Goal: Information Seeking & Learning: Learn about a topic

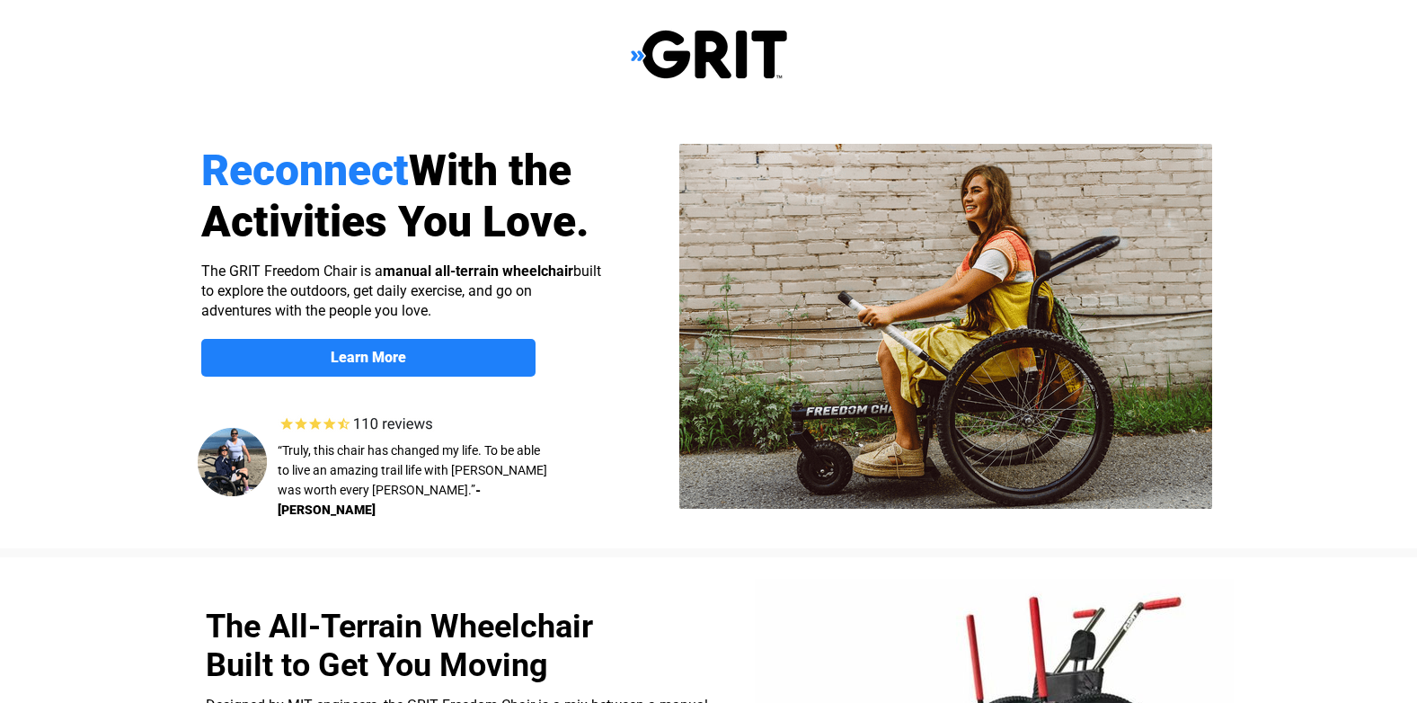
select select "US"
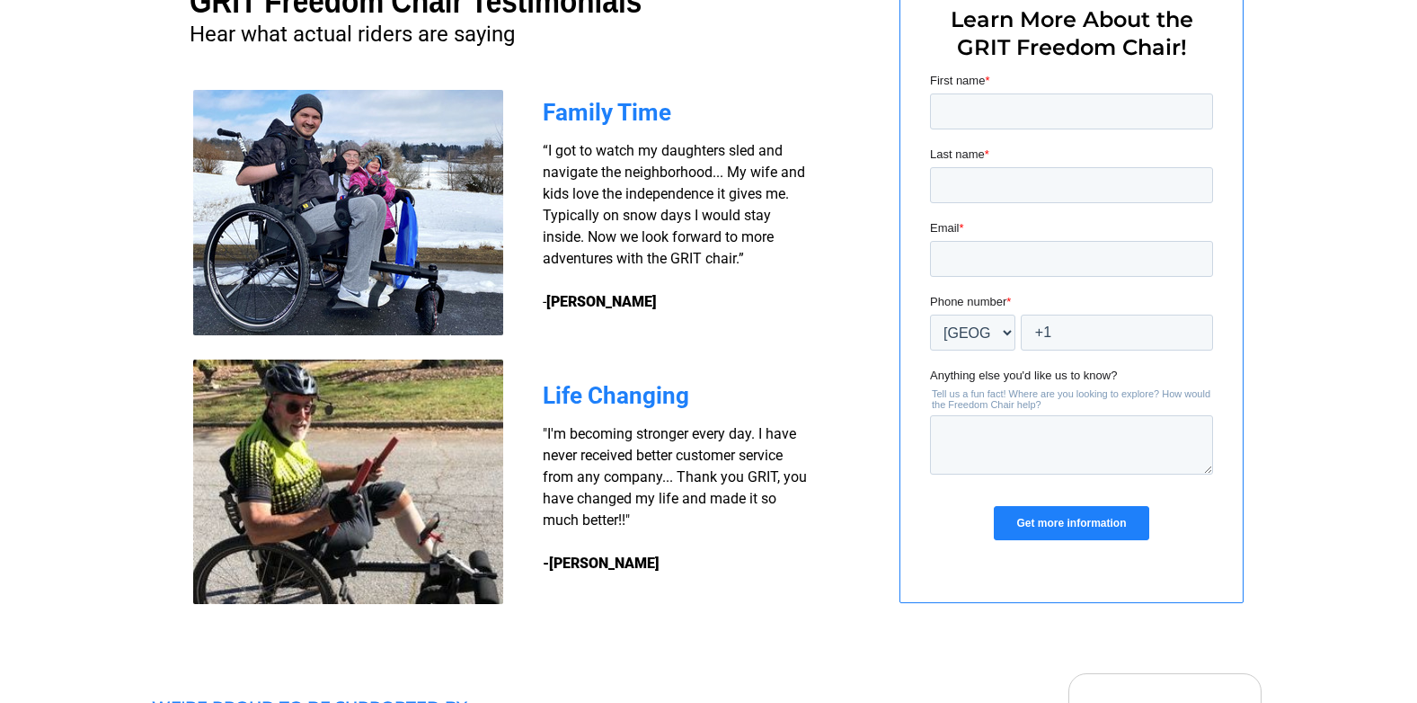
scroll to position [1388, 0]
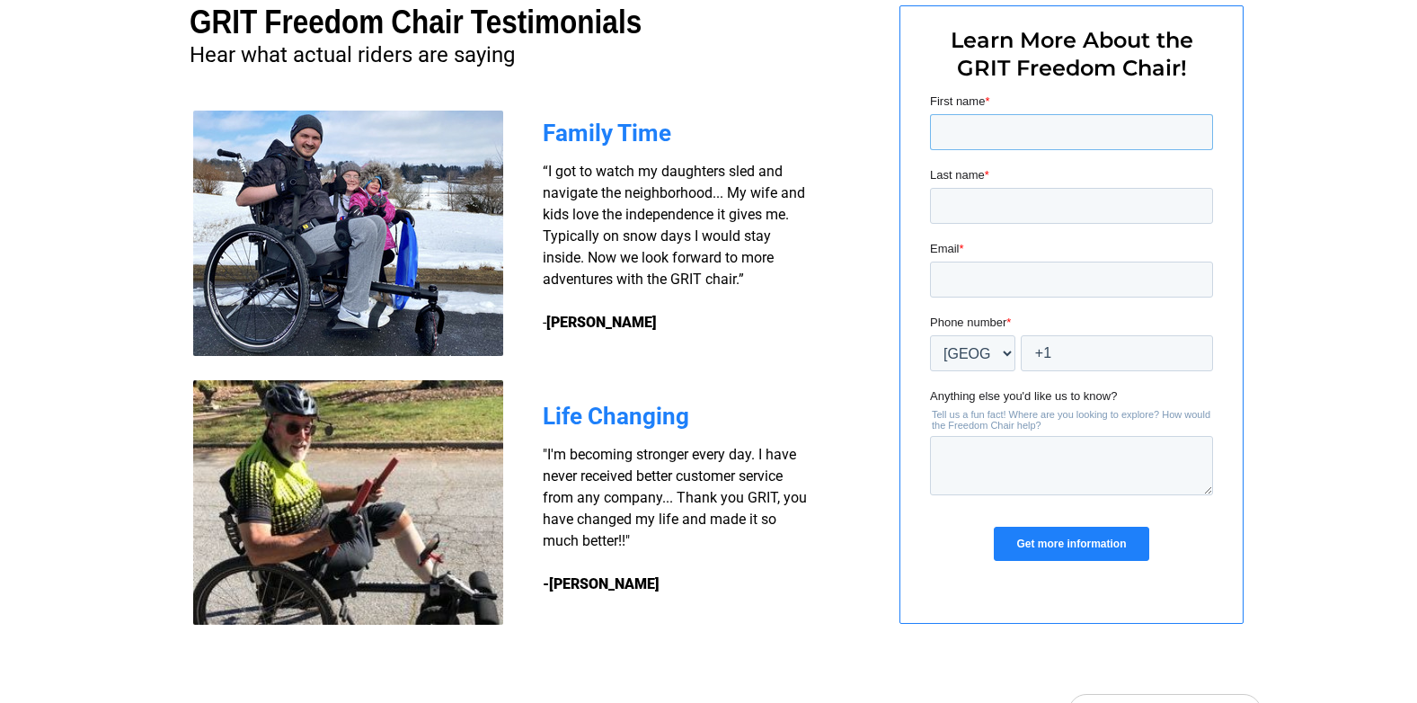
click at [1010, 129] on input "First name *" at bounding box center [1070, 132] width 283 height 36
type input "CAROL"
click at [997, 200] on input "Last name *" at bounding box center [1070, 206] width 283 height 36
type input "SAWYER"
click at [977, 277] on input "Email *" at bounding box center [1070, 279] width 283 height 36
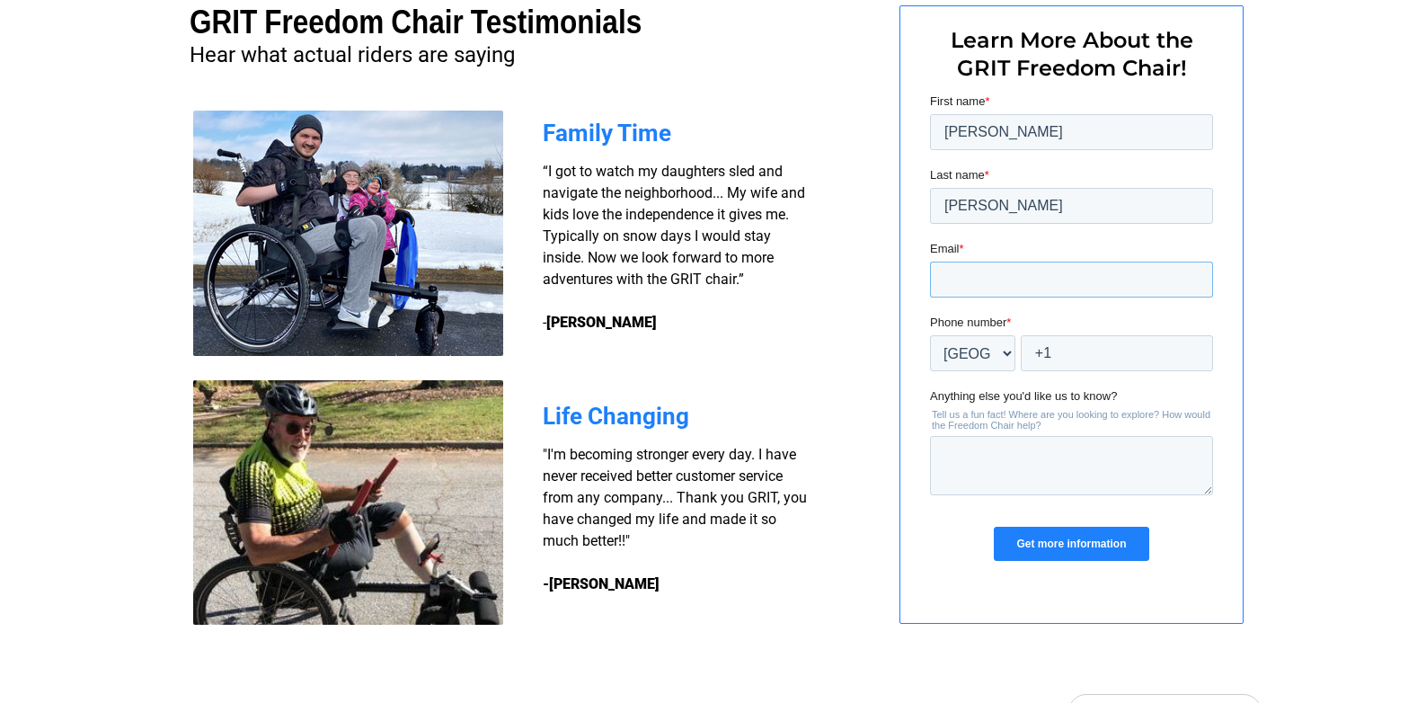
type input "cjsawyer149@gmail.com"
click at [1094, 359] on input "+1" at bounding box center [1116, 353] width 192 height 36
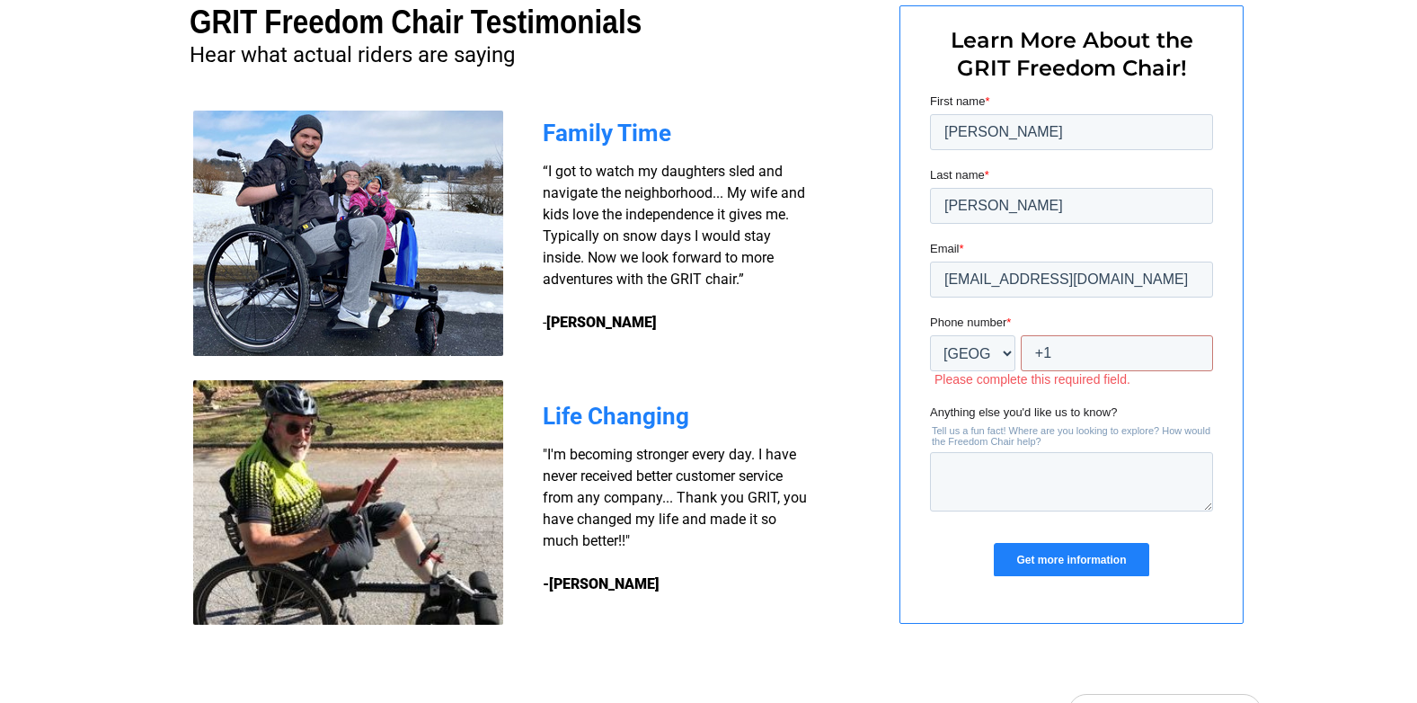
click at [1082, 547] on input "Get more information" at bounding box center [1070, 560] width 155 height 34
click at [970, 491] on textarea "Anything else you'd like us to know?" at bounding box center [1070, 481] width 283 height 59
click at [1108, 360] on input "+1" at bounding box center [1116, 353] width 192 height 36
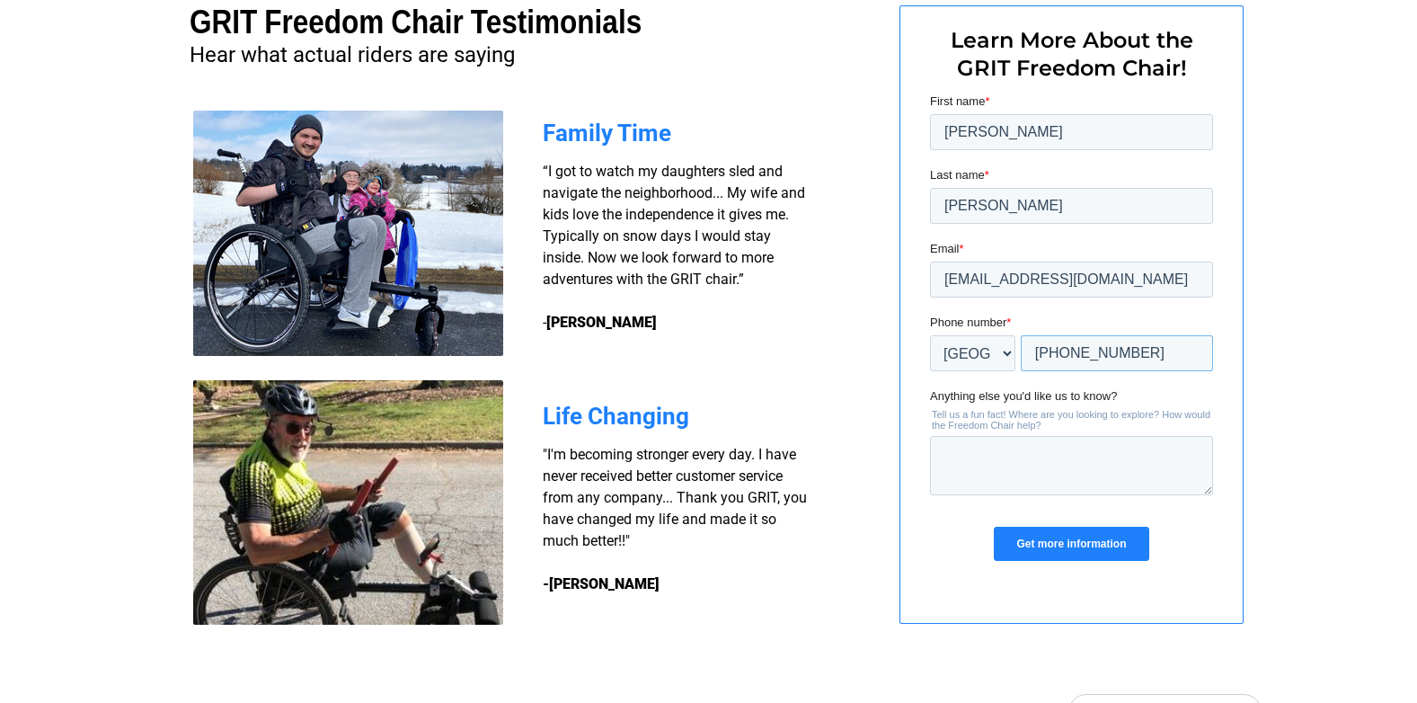
type input "+1 9173744162"
click at [1112, 539] on input "Get more information" at bounding box center [1070, 543] width 155 height 34
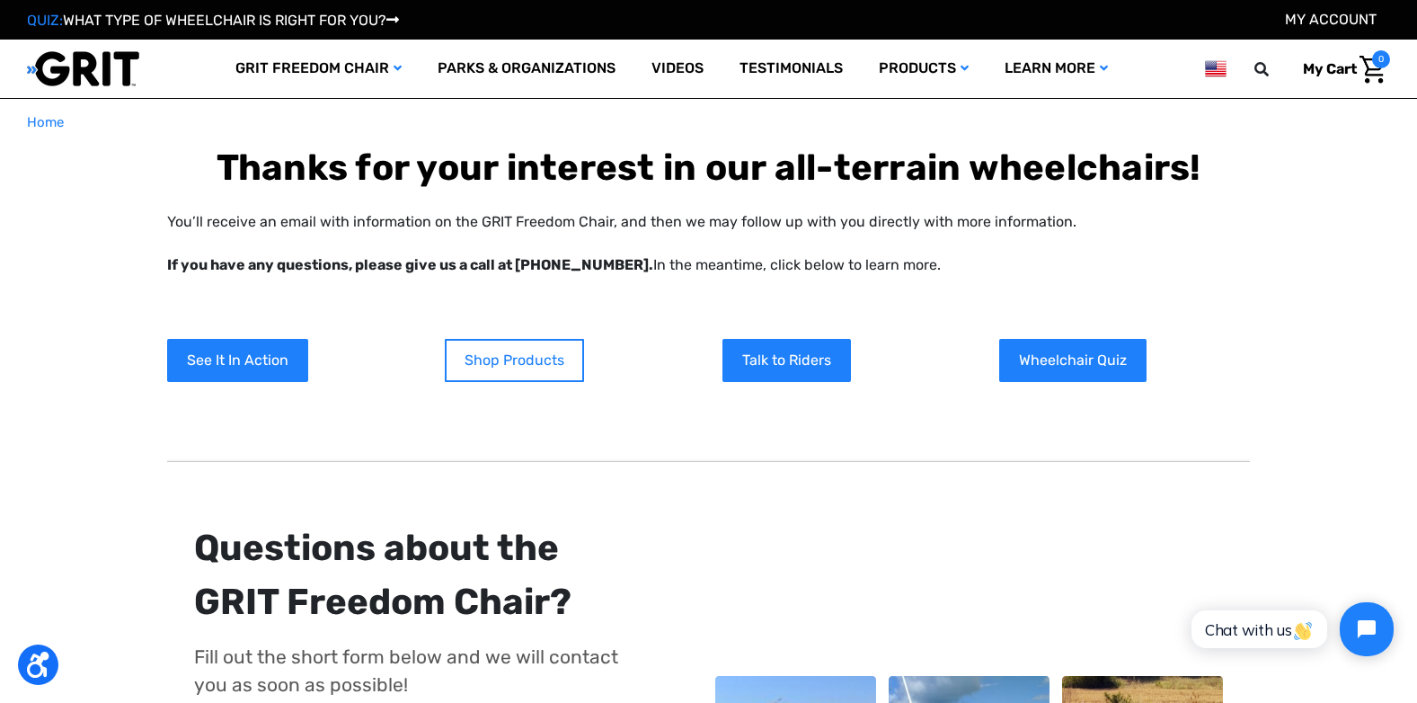
click at [505, 350] on link "Shop Products" at bounding box center [514, 360] width 139 height 43
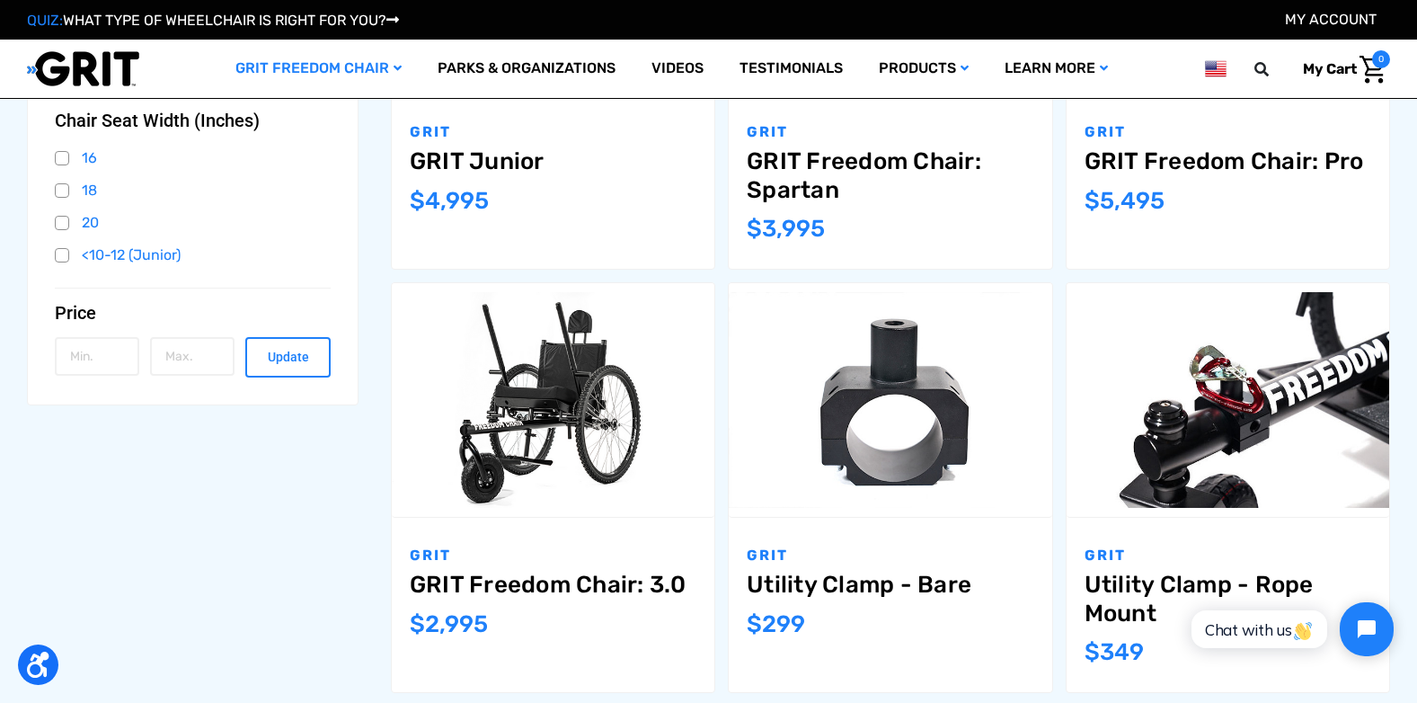
scroll to position [539, 0]
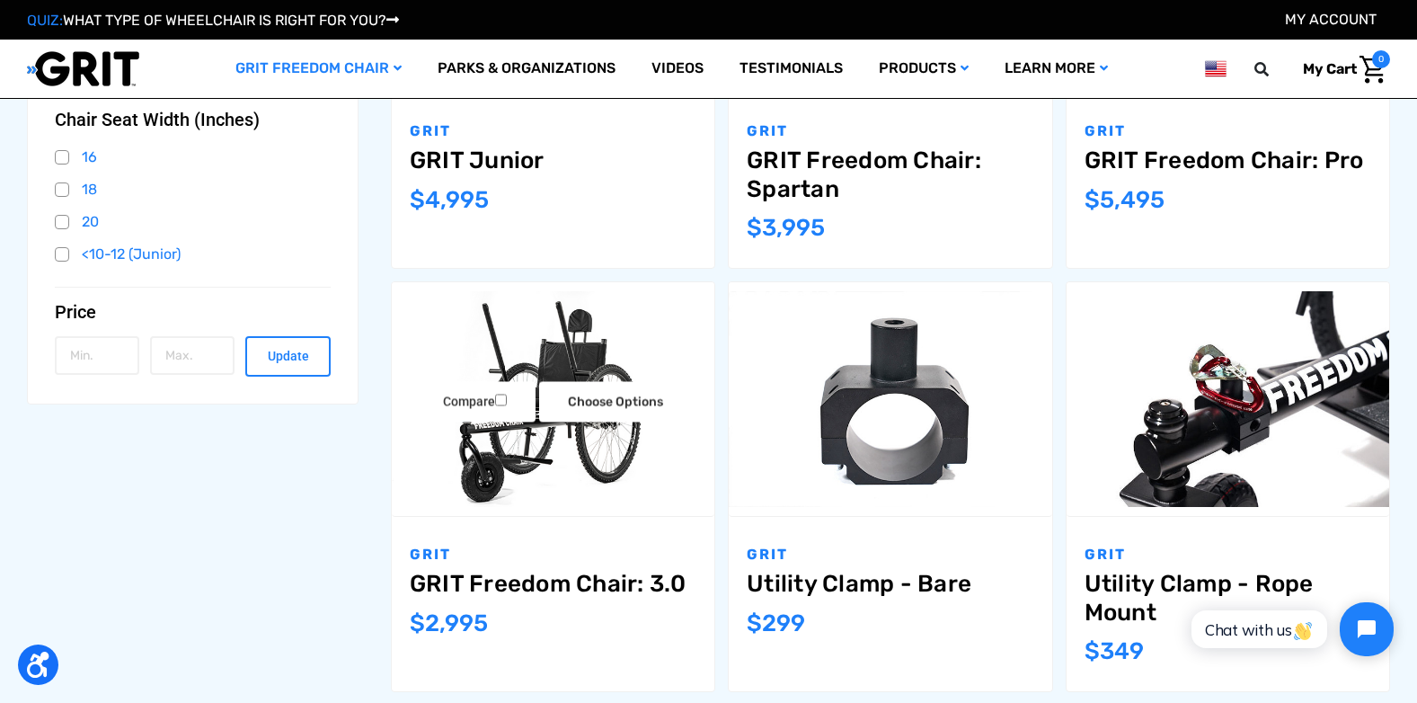
click at [566, 579] on link "GRIT Freedom Chair: 3.0" at bounding box center [553, 584] width 287 height 28
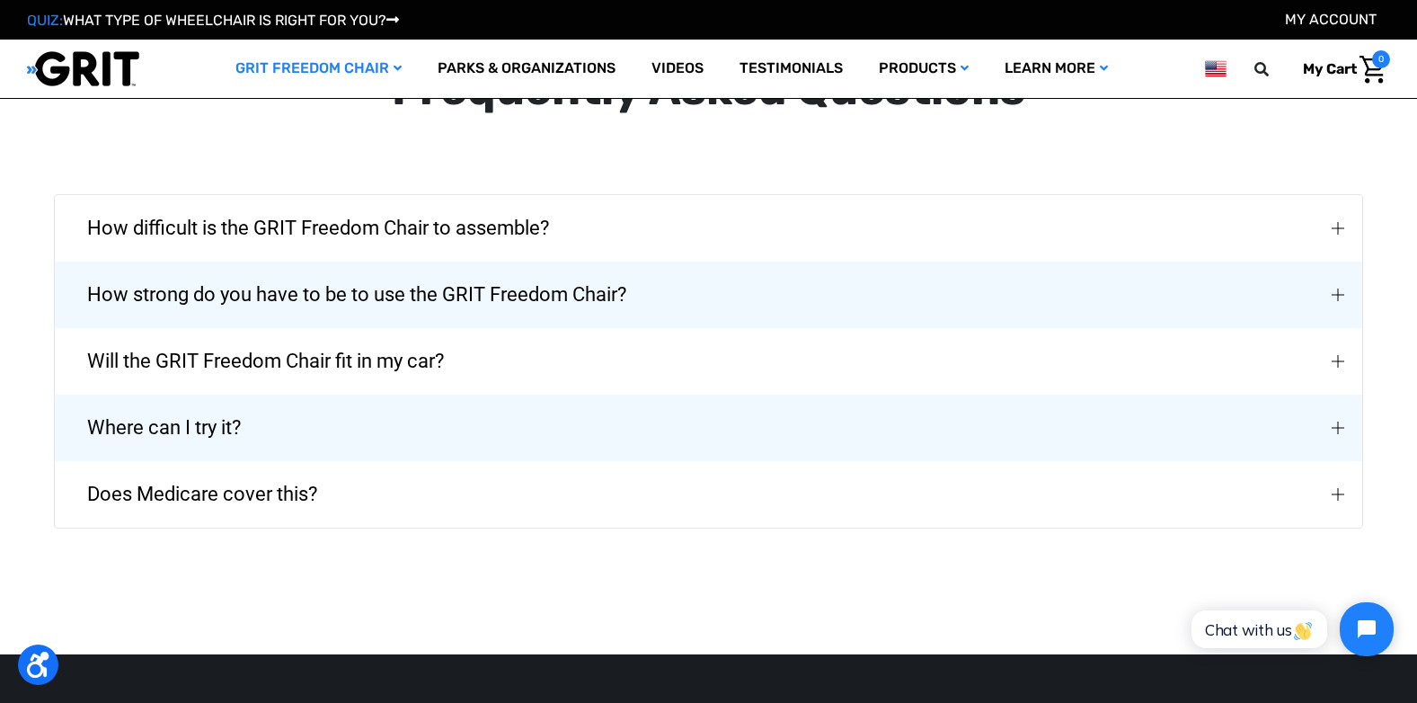
scroll to position [3953, 0]
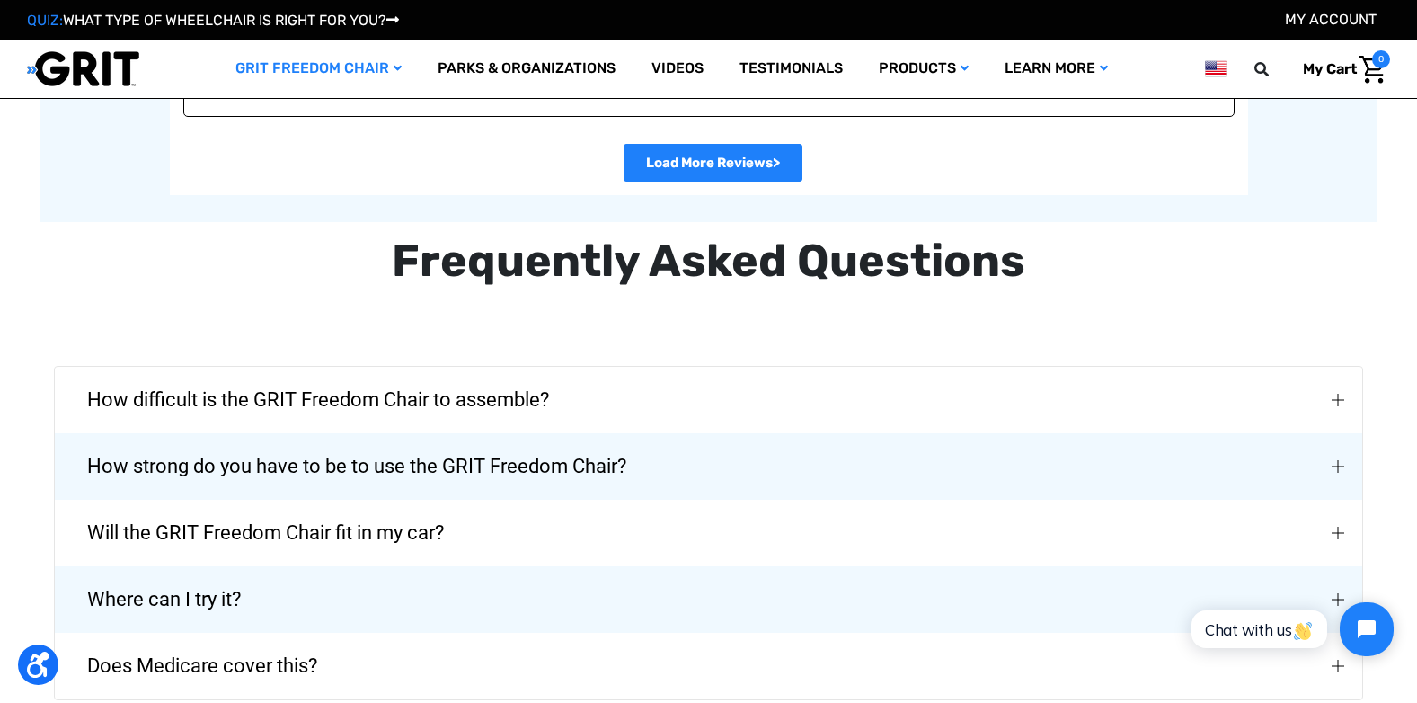
click at [270, 581] on button "Where can I try it?" at bounding box center [708, 599] width 1307 height 66
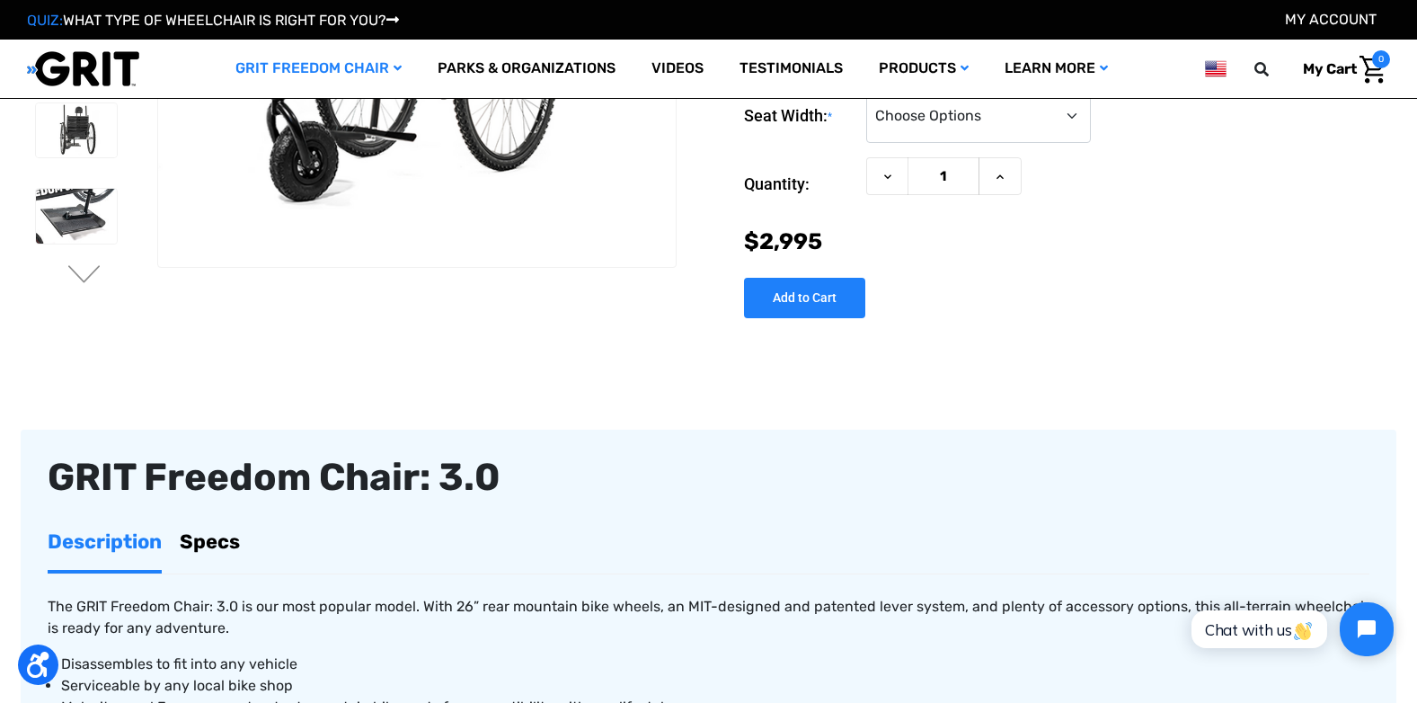
scroll to position [0, 0]
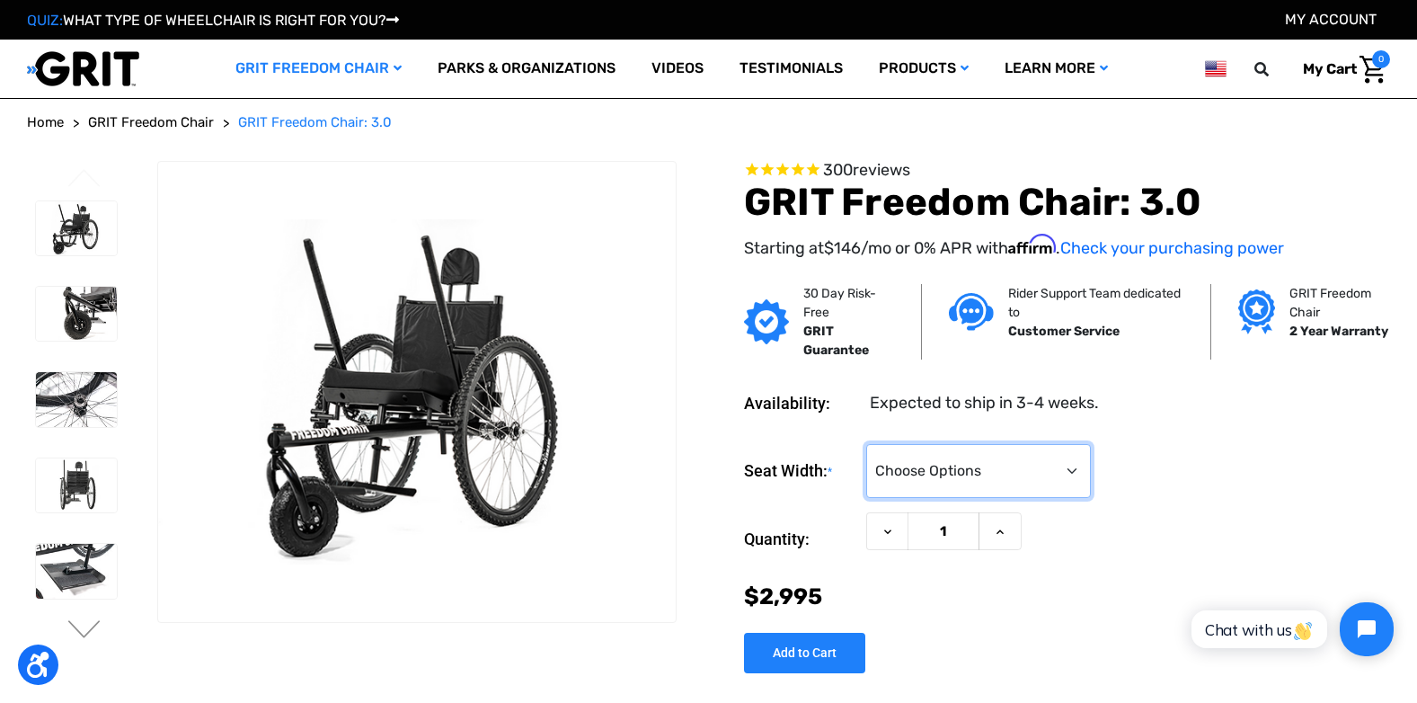
click at [1068, 470] on select "Choose Options 16" 18" 20"" at bounding box center [978, 471] width 225 height 54
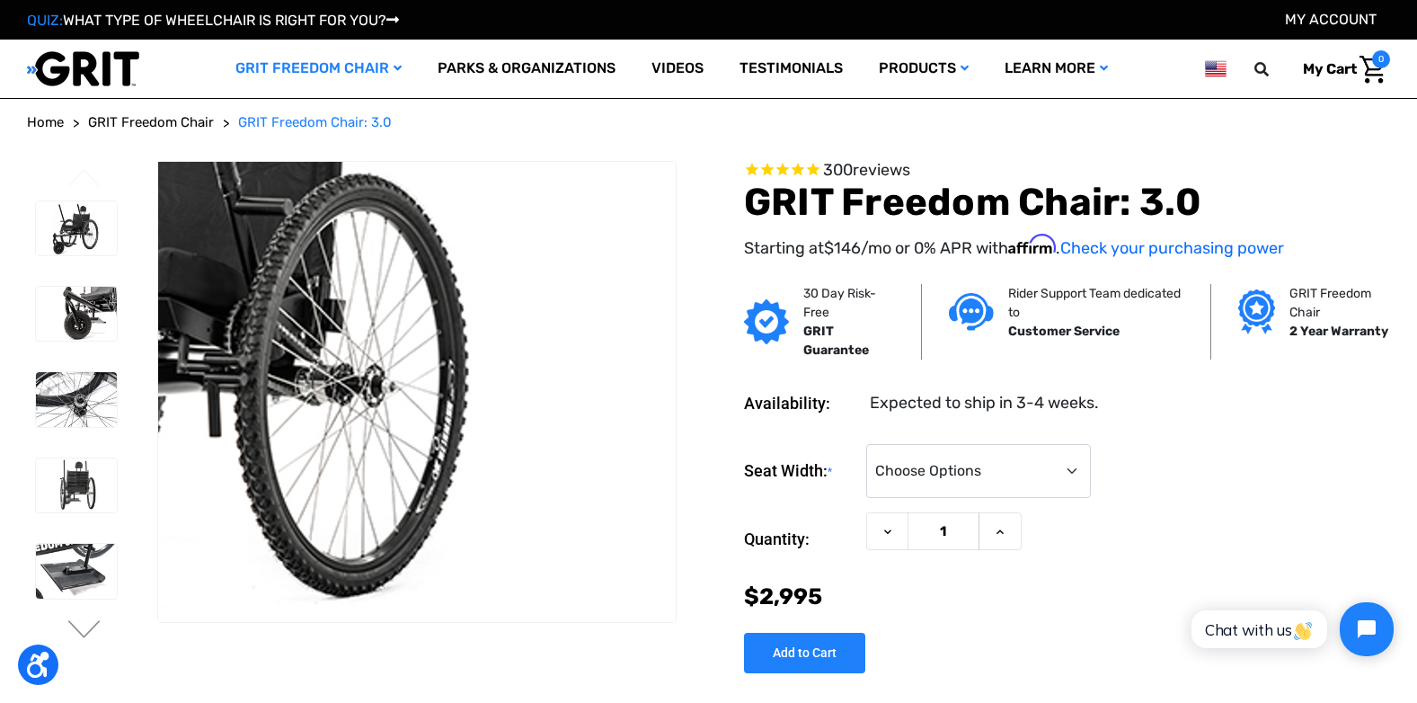
click at [627, 529] on img at bounding box center [155, 298] width 1150 height 766
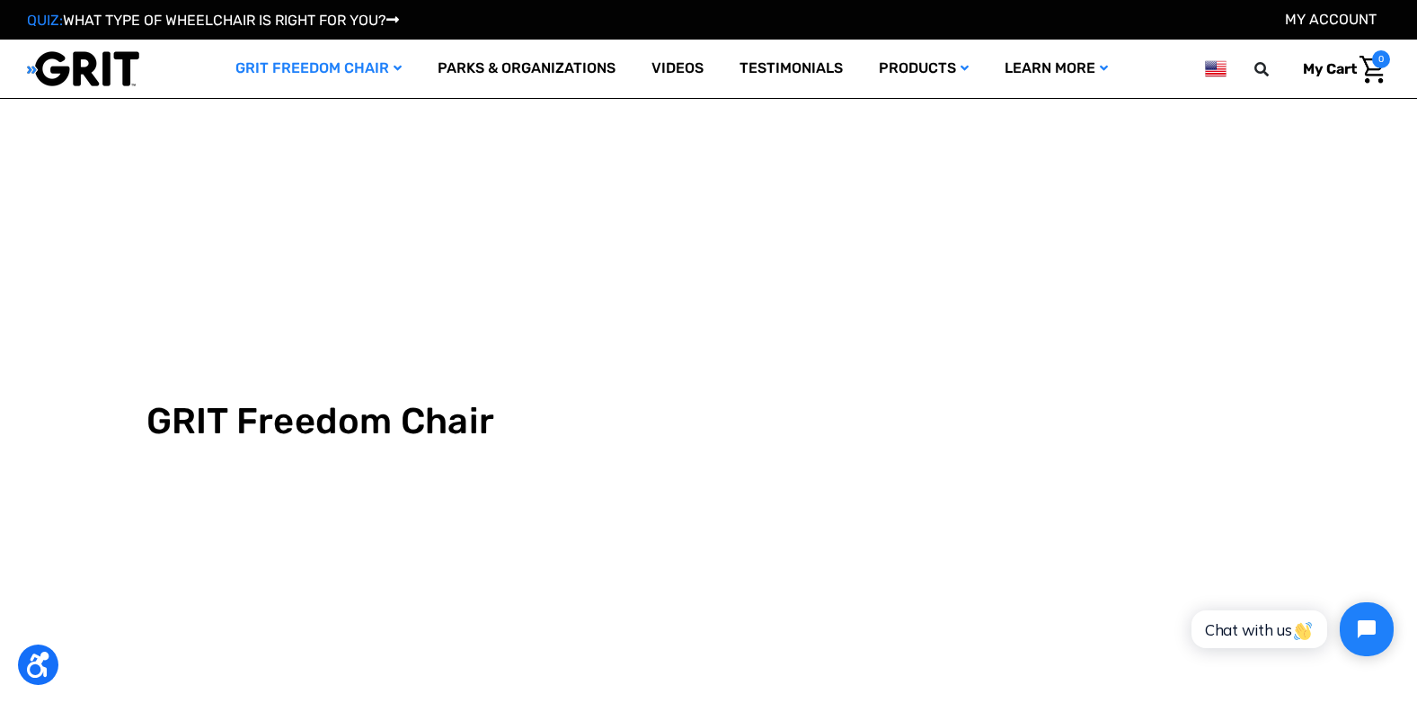
scroll to position [201, 0]
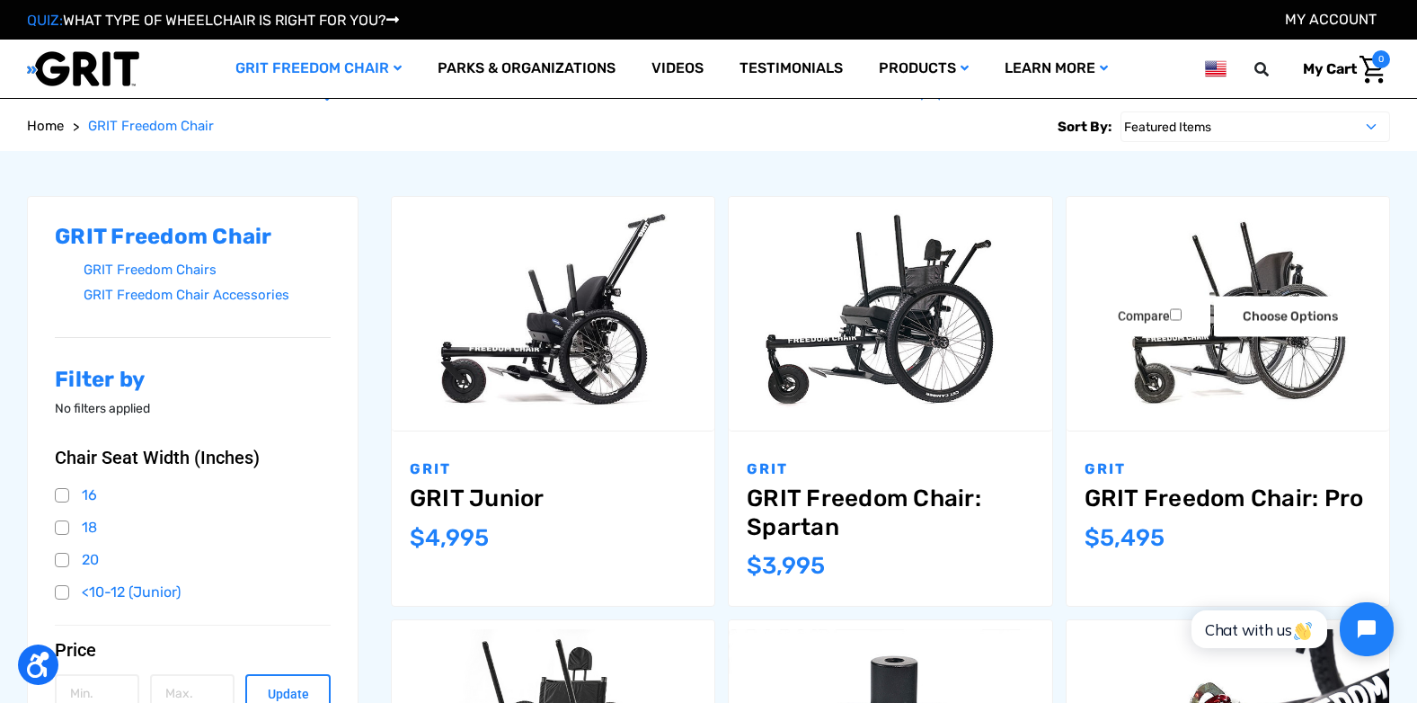
click at [1133, 500] on link "GRIT Freedom Chair: Pro" at bounding box center [1227, 498] width 287 height 28
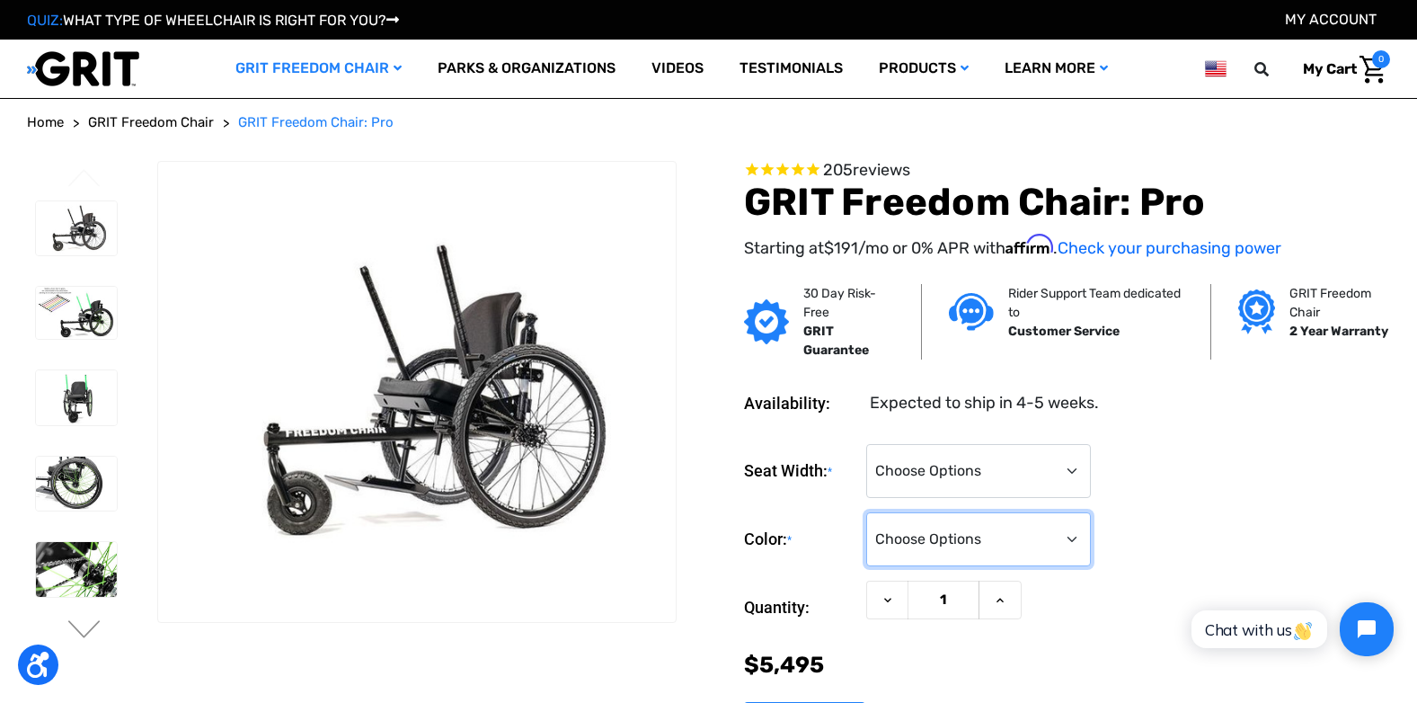
click at [1070, 537] on select "Choose Options Black Blue Green Orange Pink Purple Red White Yellow" at bounding box center [978, 539] width 225 height 54
select select "331"
click at [866, 512] on select "Choose Options Black Blue Green Orange Pink Purple Red White Yellow" at bounding box center [978, 539] width 225 height 54
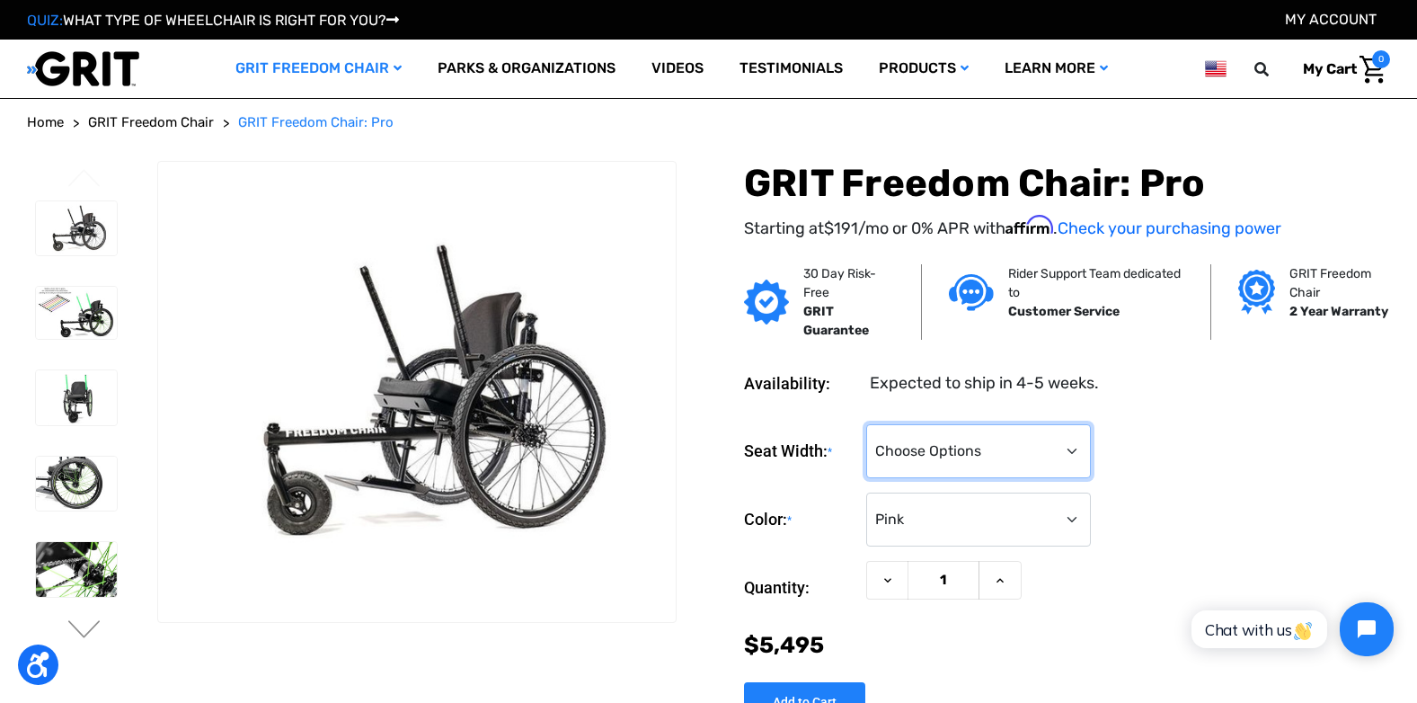
click at [1074, 451] on select "Choose Options 16" 18" 20"" at bounding box center [978, 451] width 225 height 54
select select "324"
click at [866, 424] on select "Choose Options 16" 18" 20"" at bounding box center [978, 451] width 225 height 54
click at [1145, 507] on div "Color: * Choose Options Black Blue Green Orange Pink Purple Red White Yellow" at bounding box center [1067, 519] width 646 height 55
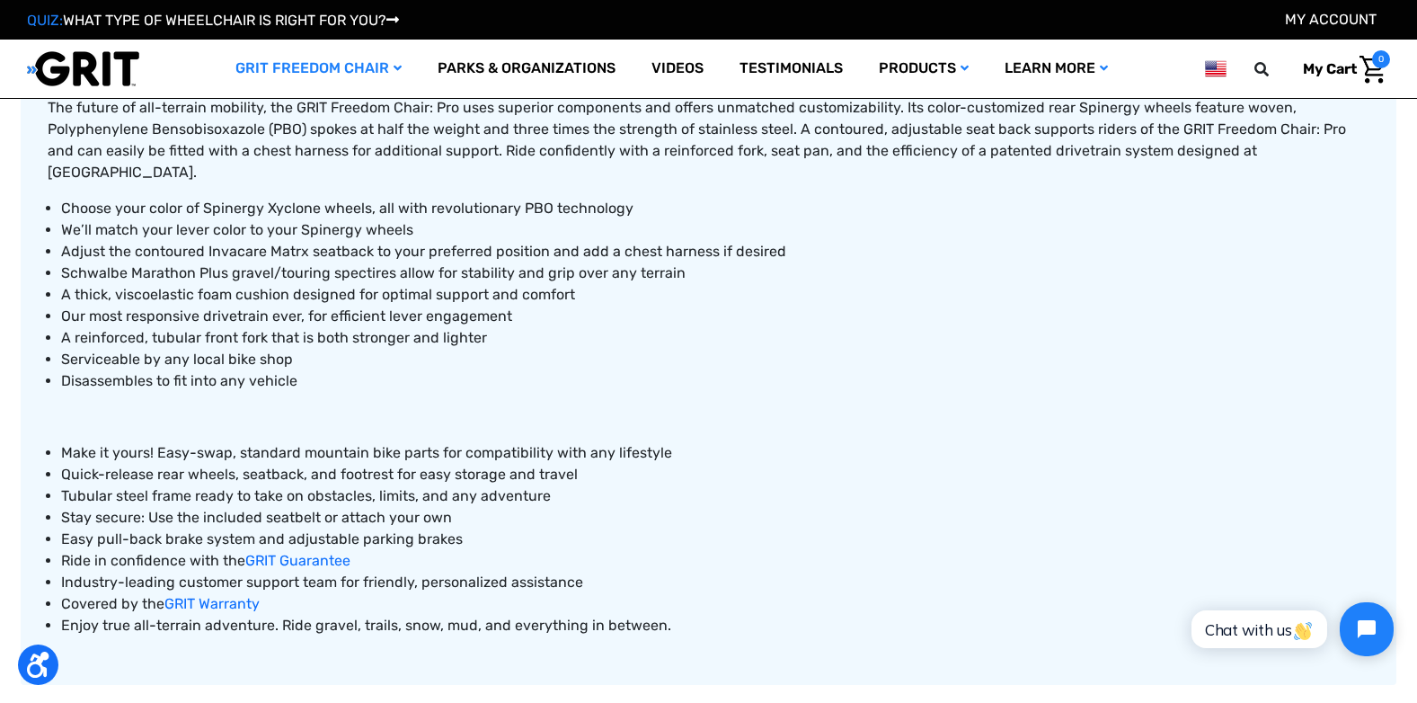
scroll to position [898, 0]
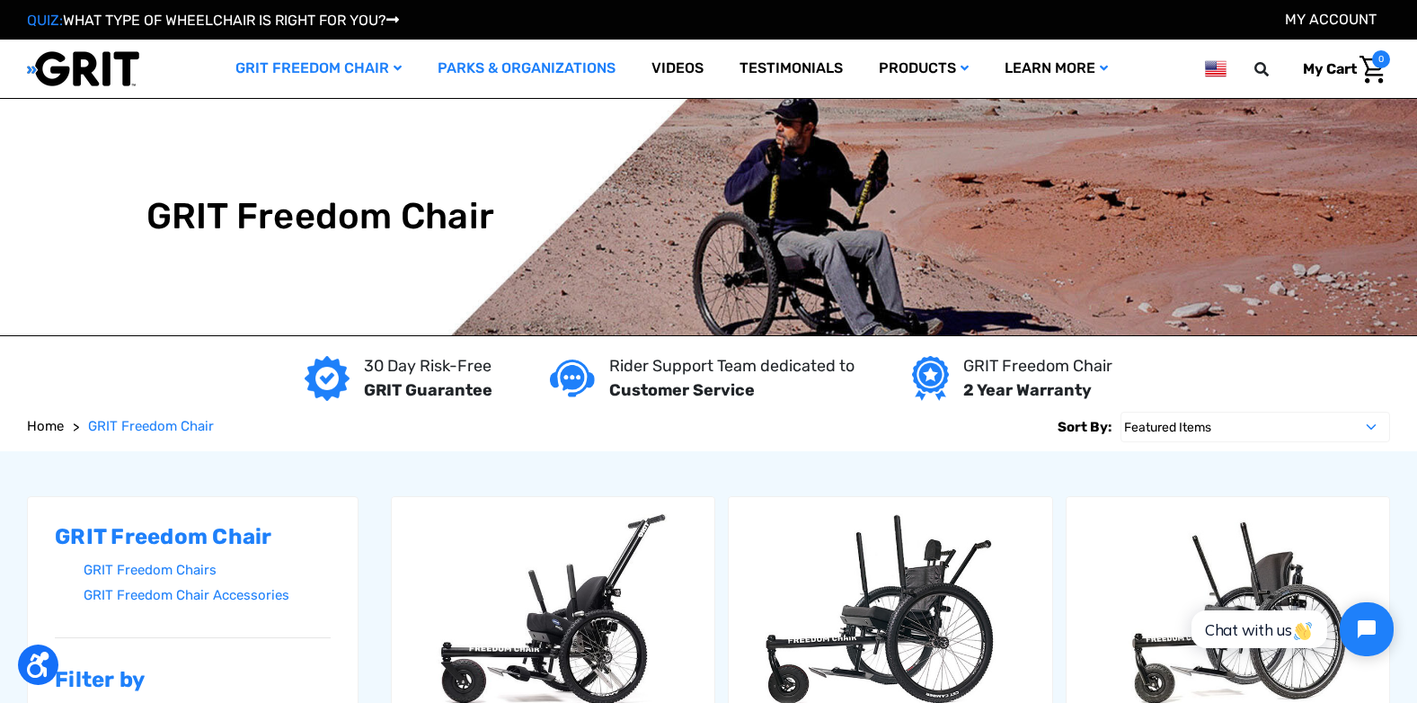
click at [506, 57] on link "Parks & Organizations" at bounding box center [527, 69] width 214 height 58
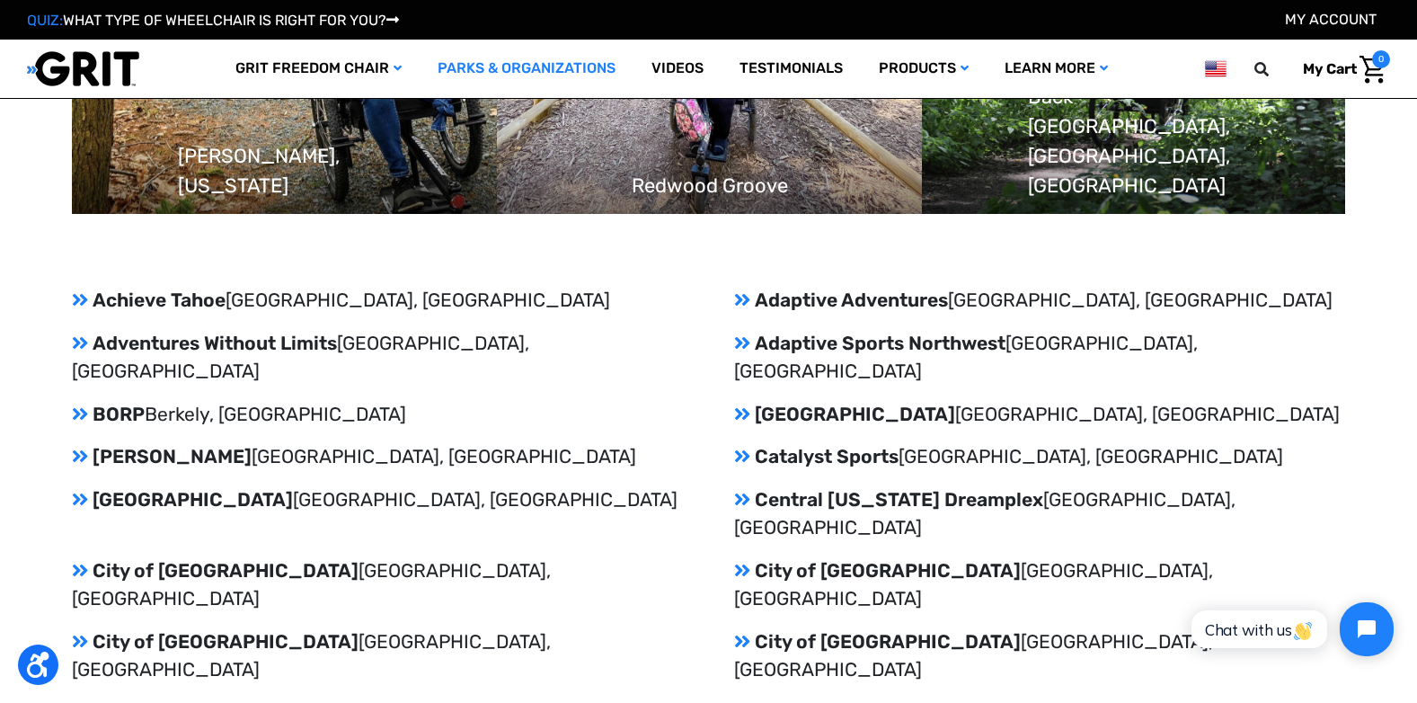
scroll to position [1887, 0]
